Goal: Task Accomplishment & Management: Manage account settings

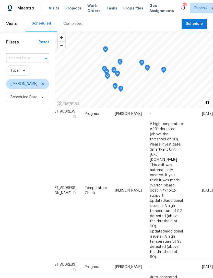
scroll to position [20, 43]
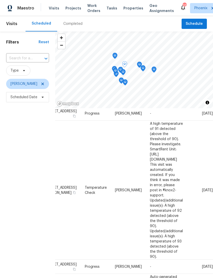
click at [0, 0] on icon at bounding box center [0, 0] width 0 height 0
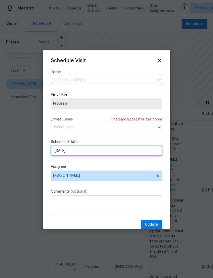
click at [81, 152] on input "[DATE]" at bounding box center [107, 151] width 112 height 10
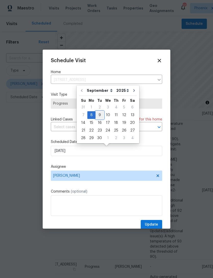
click at [99, 116] on div "9" at bounding box center [100, 115] width 8 height 7
type input "[DATE]"
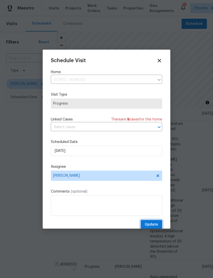
click at [155, 222] on button "Update" at bounding box center [152, 224] width 22 height 9
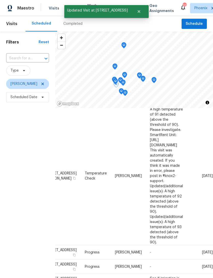
click at [0, 0] on icon at bounding box center [0, 0] width 0 height 0
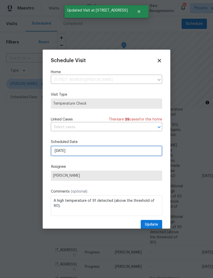
click at [87, 150] on input "[DATE]" at bounding box center [107, 151] width 112 height 10
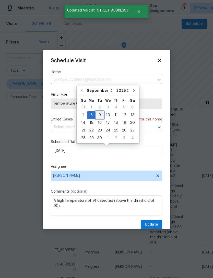
click at [101, 113] on div "9" at bounding box center [100, 115] width 8 height 7
type input "[DATE]"
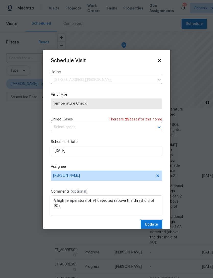
click at [153, 225] on span "Update" at bounding box center [151, 225] width 13 height 6
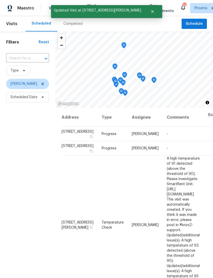
scroll to position [0, 0]
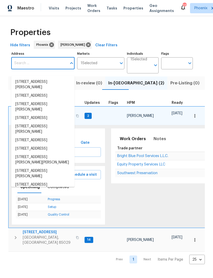
scroll to position [0, 38]
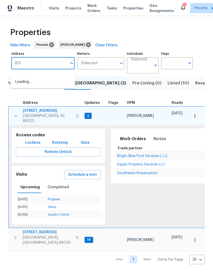
type input "2522"
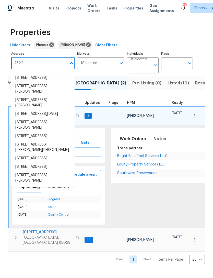
scroll to position [47, 0]
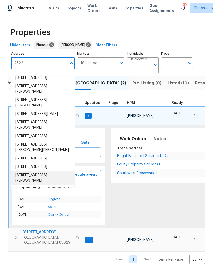
click at [44, 181] on li "2522 W Brisa Dr Phoenix AZ 85085" at bounding box center [42, 178] width 63 height 14
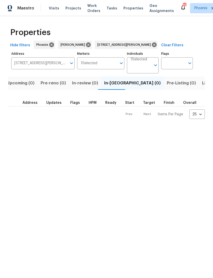
click at [202, 87] on span "Listed (1)" at bounding box center [211, 83] width 18 height 7
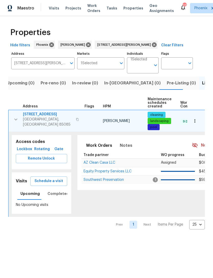
click at [48, 185] on span "Schedule a visit" at bounding box center [49, 181] width 29 height 6
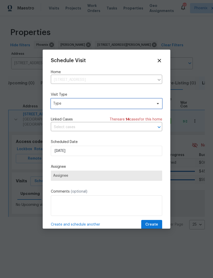
click at [98, 103] on span "Type" at bounding box center [103, 103] width 100 height 5
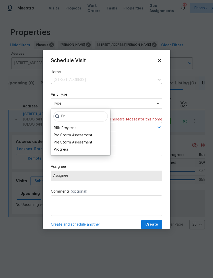
type input "Pr"
click at [62, 152] on div "Progress" at bounding box center [61, 149] width 15 height 5
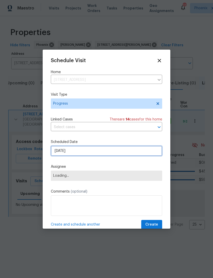
click at [89, 151] on input "[DATE]" at bounding box center [107, 151] width 112 height 10
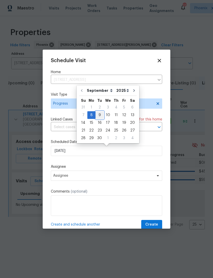
click at [97, 117] on div "9" at bounding box center [100, 115] width 8 height 7
type input "[DATE]"
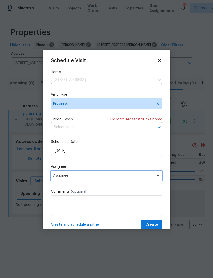
click at [92, 177] on span "Assignee" at bounding box center [103, 176] width 100 height 4
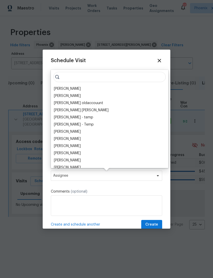
click at [80, 89] on div "[PERSON_NAME]" at bounding box center [67, 88] width 27 height 5
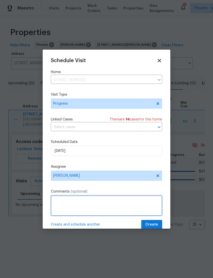
click at [79, 203] on textarea at bounding box center [107, 206] width 112 height 20
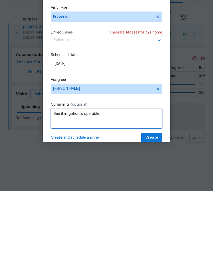
type textarea "See if irrigation is operable"
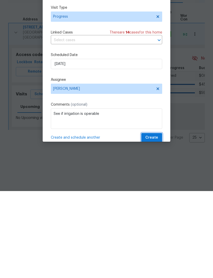
click at [157, 222] on span "Create" at bounding box center [152, 225] width 13 height 6
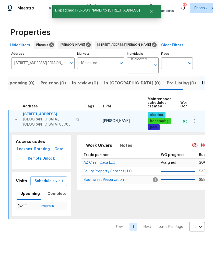
click at [16, 126] on button "button" at bounding box center [16, 119] width 10 height 15
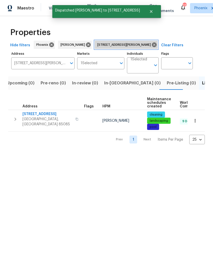
click at [152, 48] on icon at bounding box center [155, 45] width 6 height 6
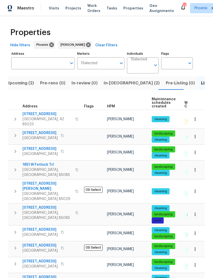
click at [44, 90] on button "Pre-reno (0)" at bounding box center [52, 83] width 31 height 13
